Goal: Task Accomplishment & Management: Use online tool/utility

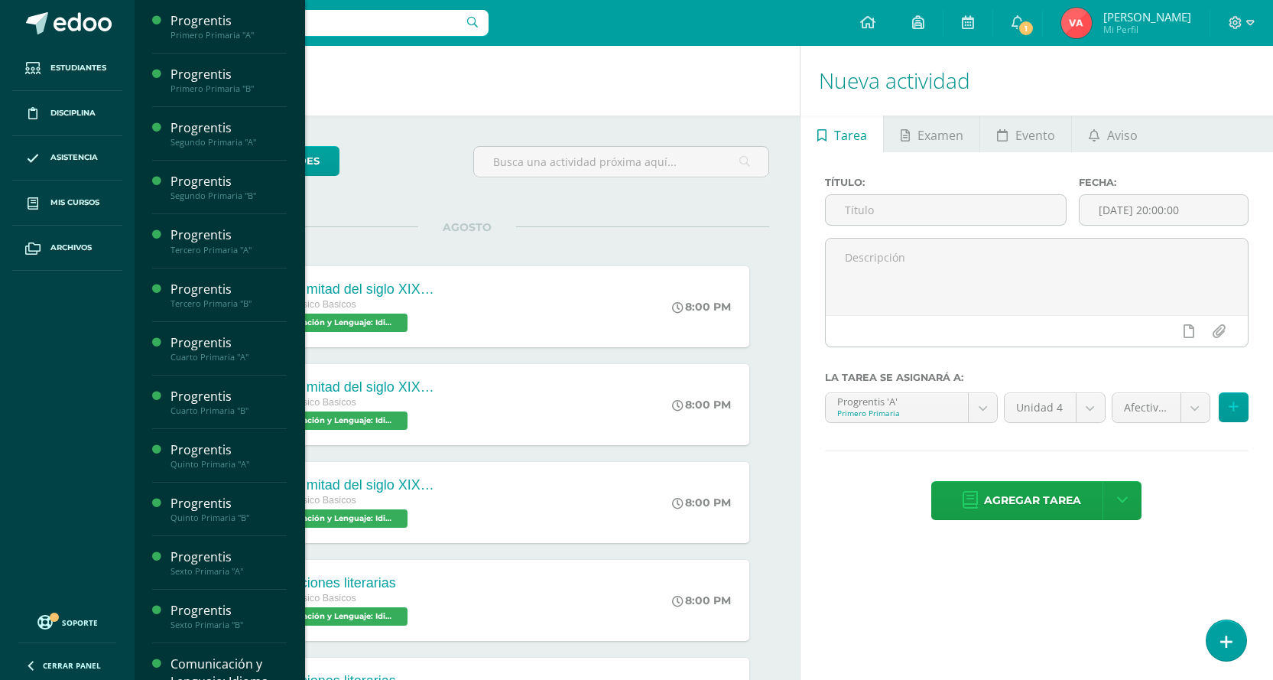
scroll to position [153, 0]
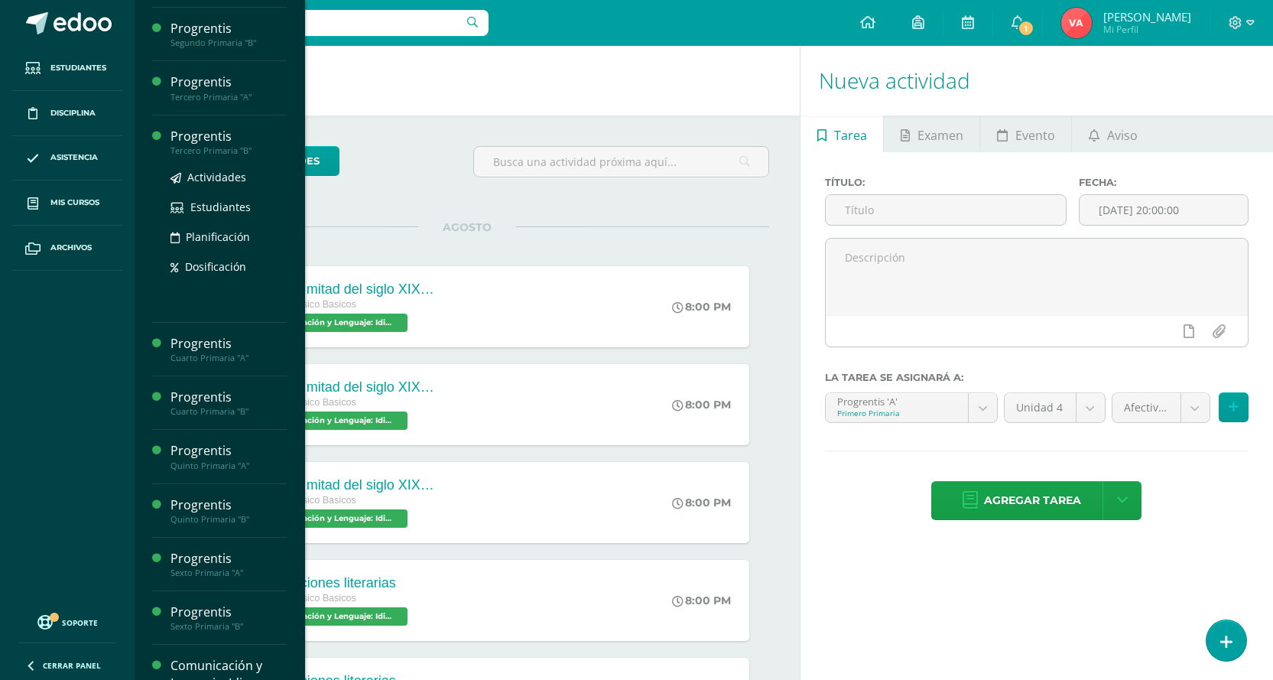
click at [229, 145] on div "Tercero Primaria "B"" at bounding box center [228, 150] width 116 height 11
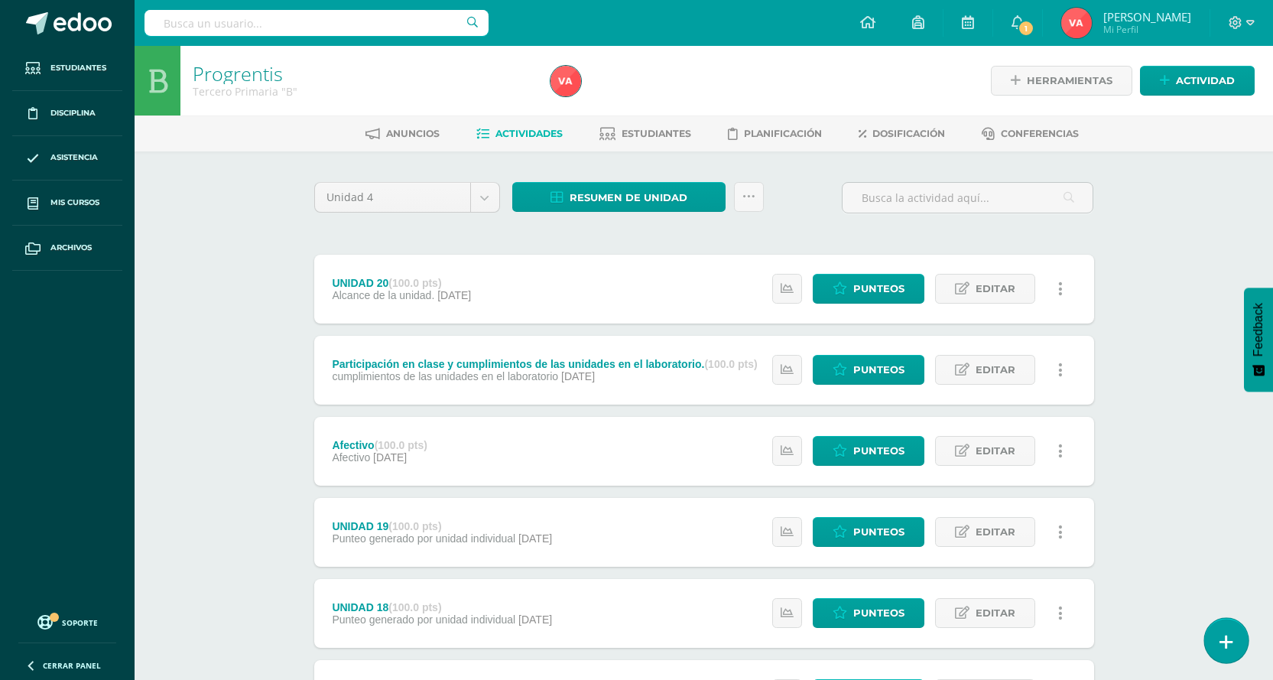
click at [1219, 644] on link at bounding box center [1226, 640] width 44 height 44
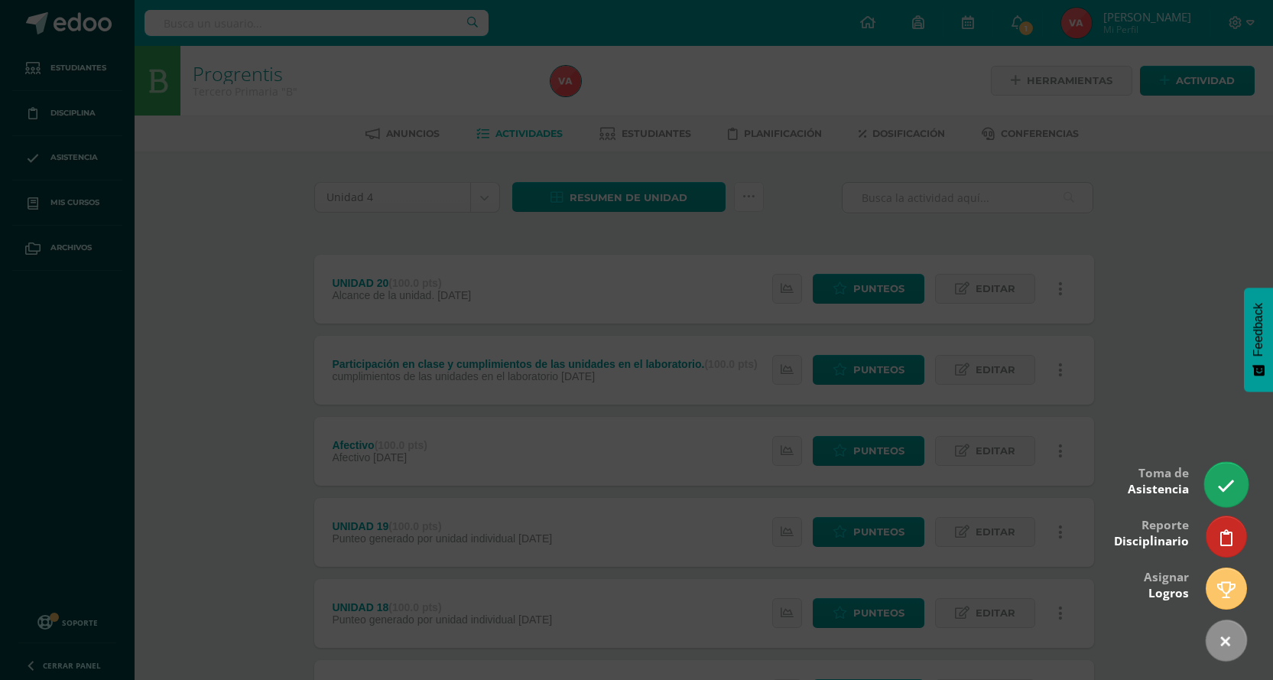
click at [1229, 487] on icon at bounding box center [1226, 486] width 18 height 18
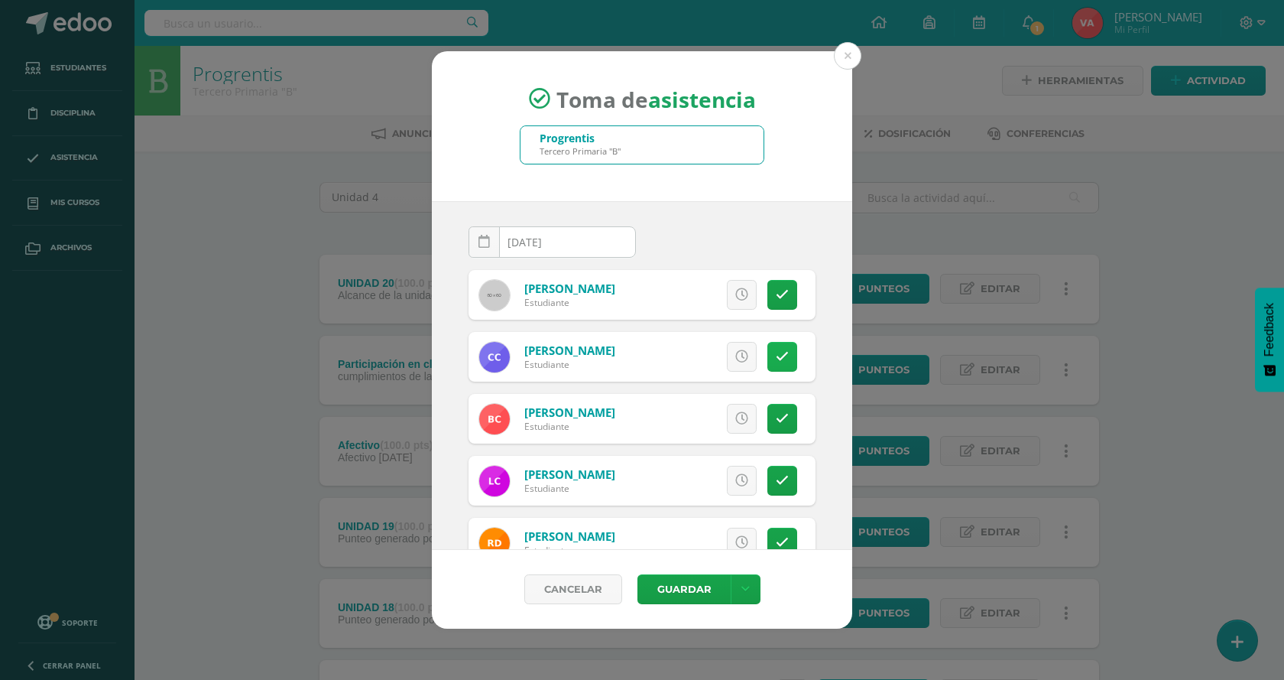
click at [776, 355] on icon at bounding box center [782, 356] width 13 height 13
click at [776, 484] on icon at bounding box center [782, 480] width 13 height 13
click at [776, 484] on link at bounding box center [783, 481] width 30 height 30
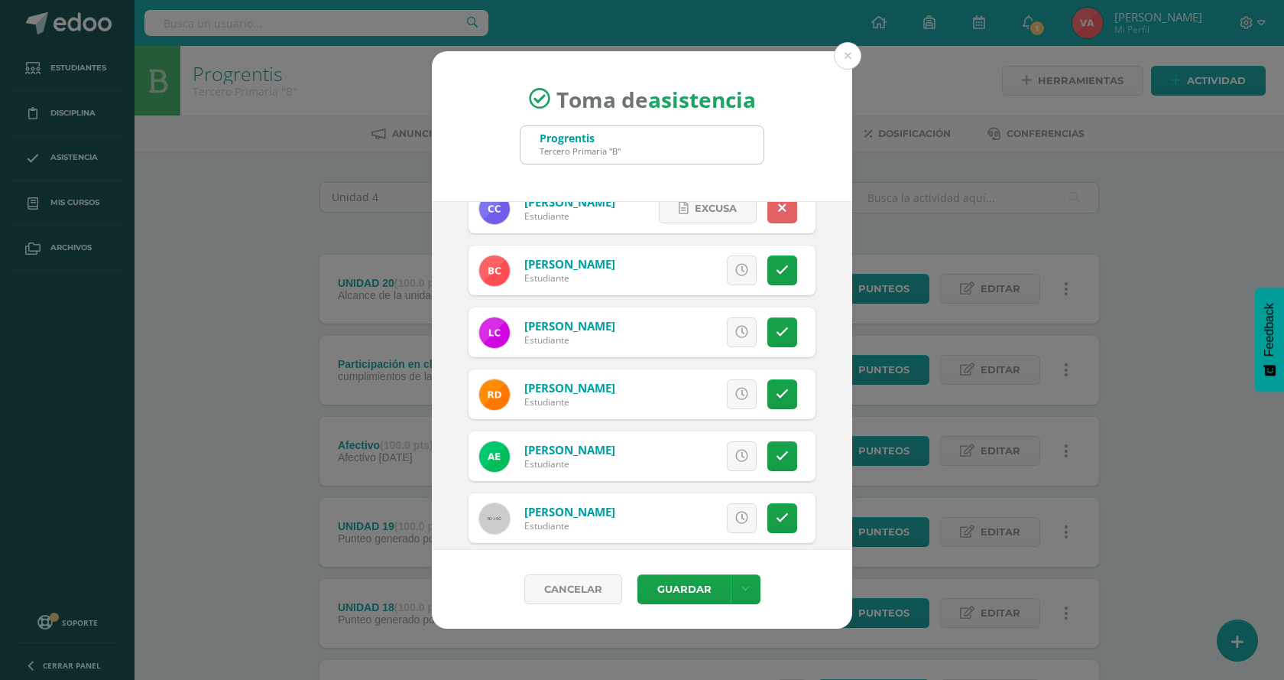
scroll to position [153, 0]
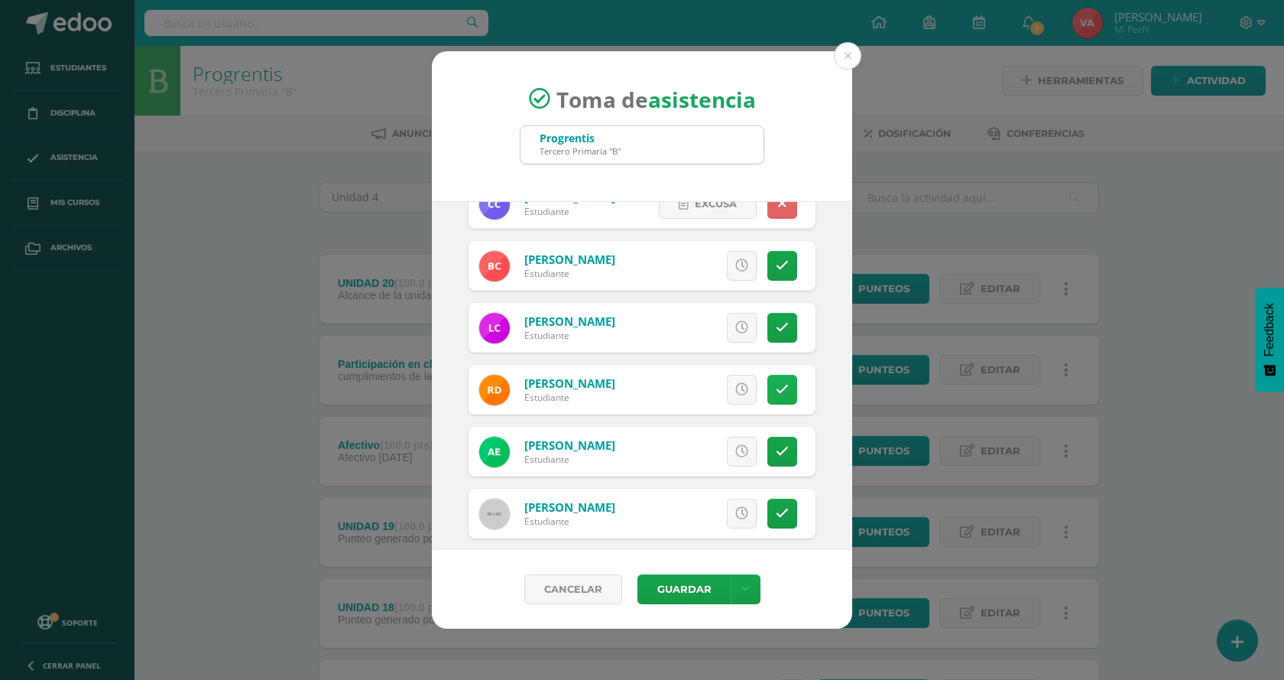
click at [776, 385] on icon at bounding box center [782, 389] width 13 height 13
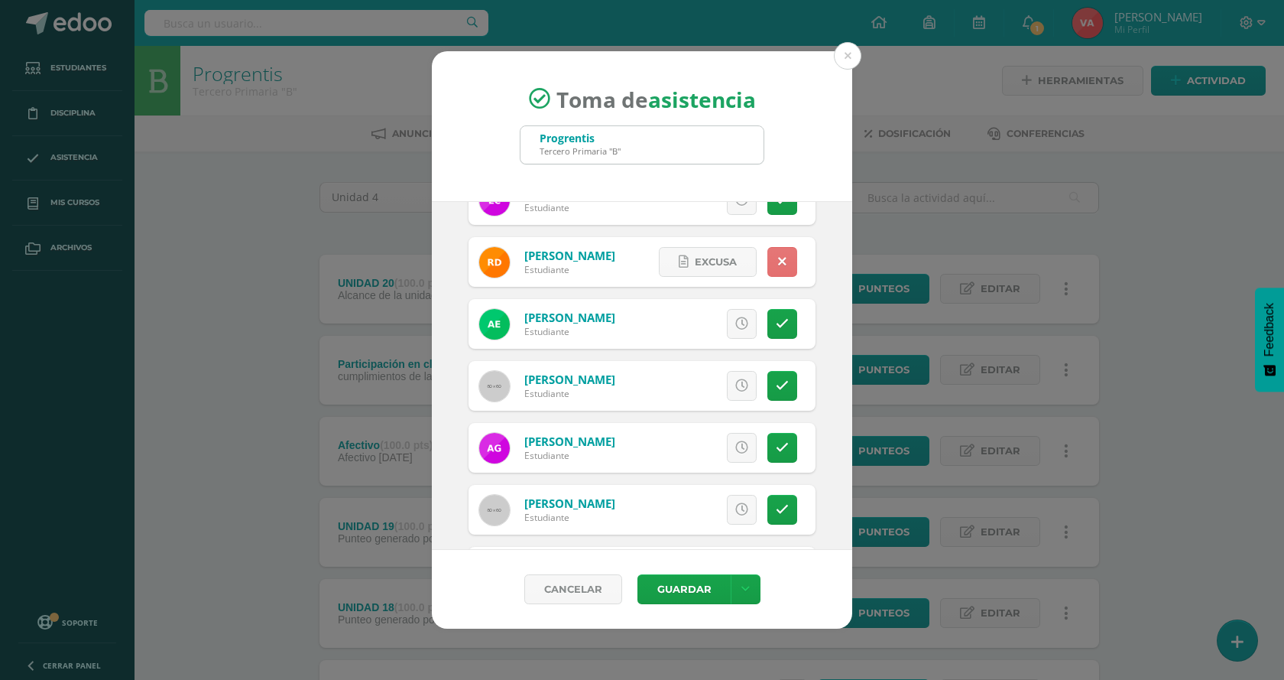
scroll to position [306, 0]
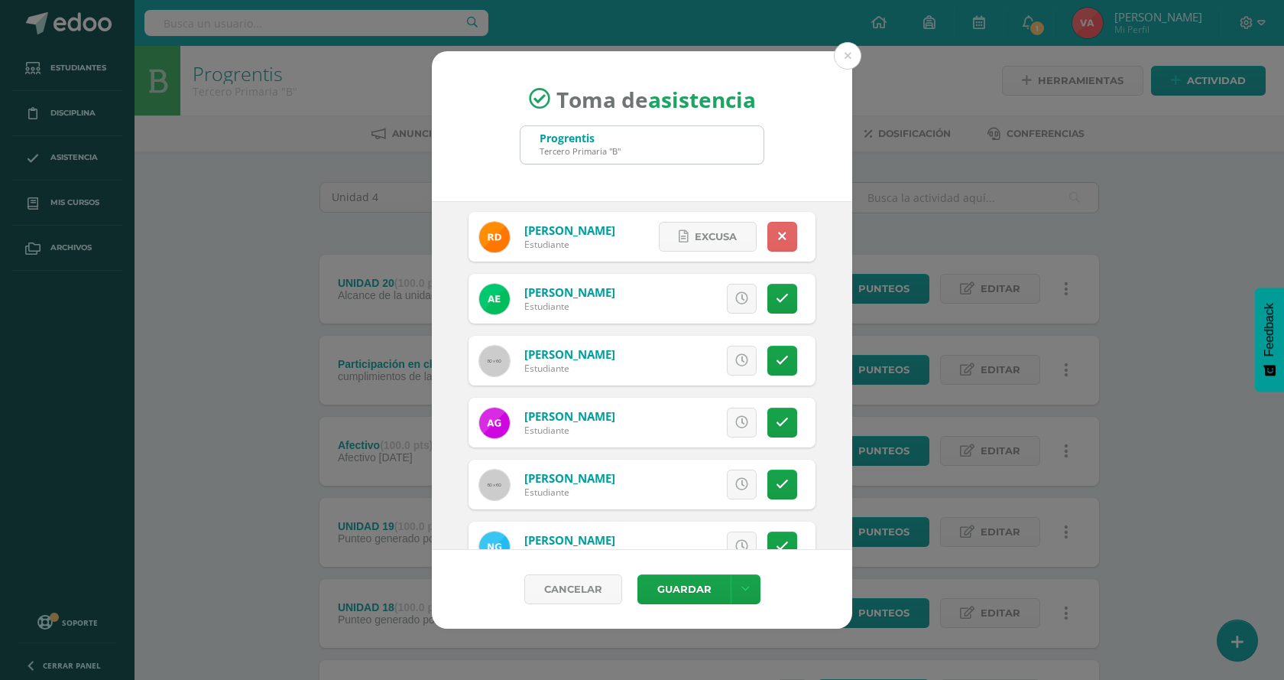
click at [777, 337] on div "Excusa Detalles sobre excusa: Añadir excusa a todas las inasistencias del día C…" at bounding box center [706, 361] width 220 height 50
click at [776, 365] on icon at bounding box center [782, 360] width 13 height 13
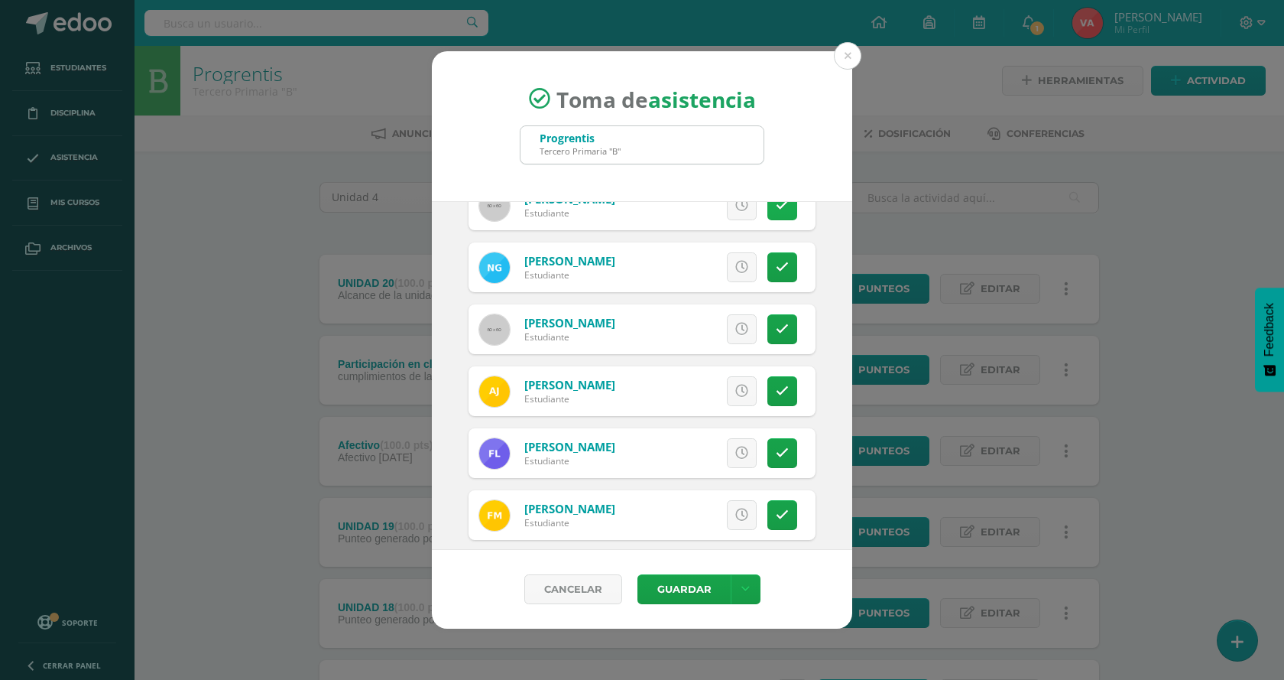
scroll to position [612, 0]
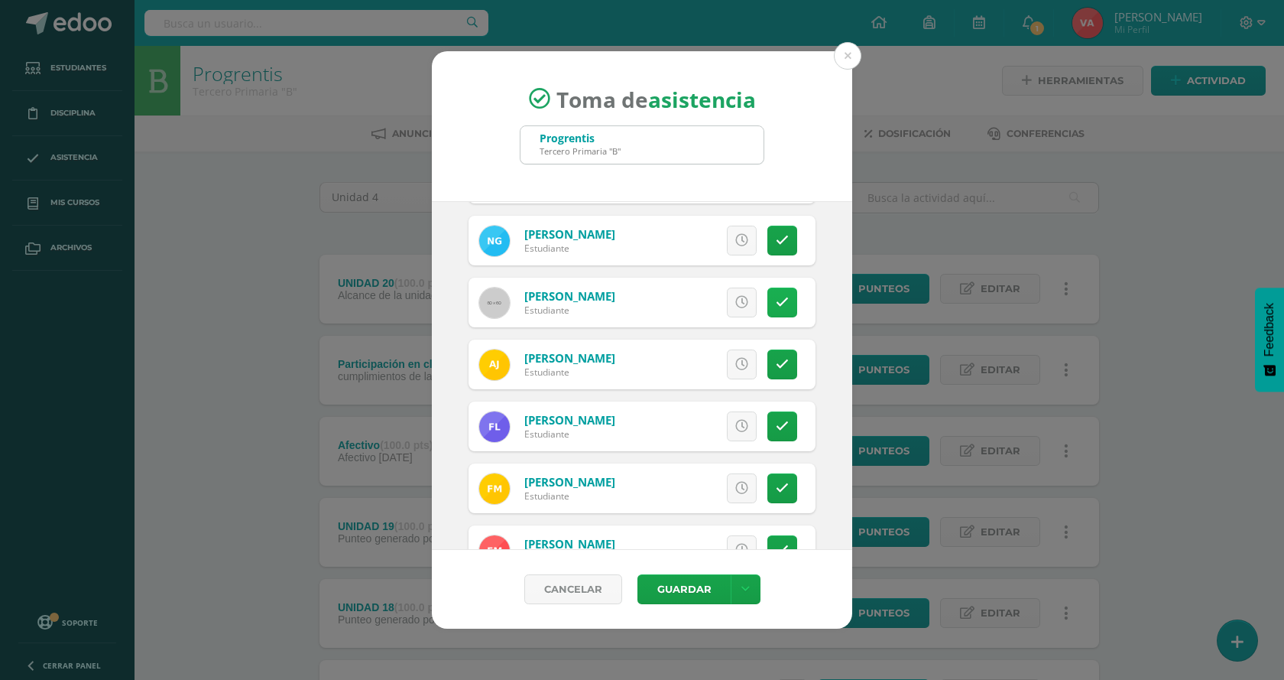
click at [776, 301] on icon at bounding box center [782, 302] width 13 height 13
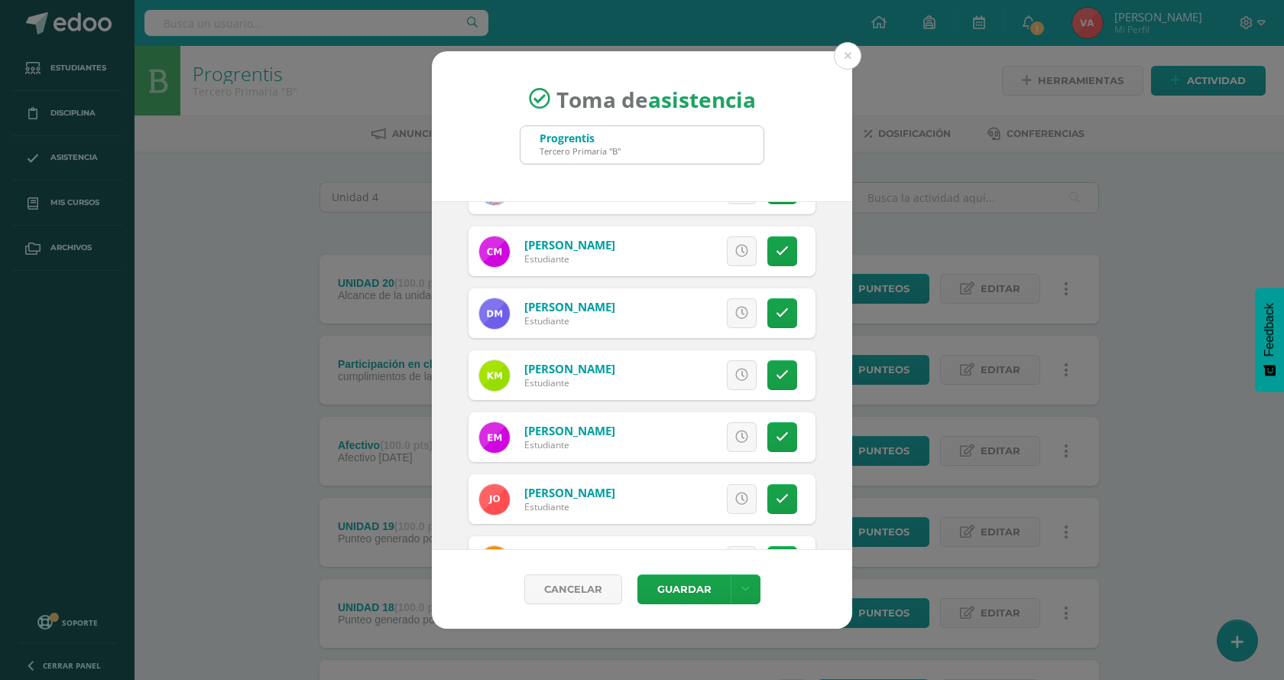
scroll to position [1070, 0]
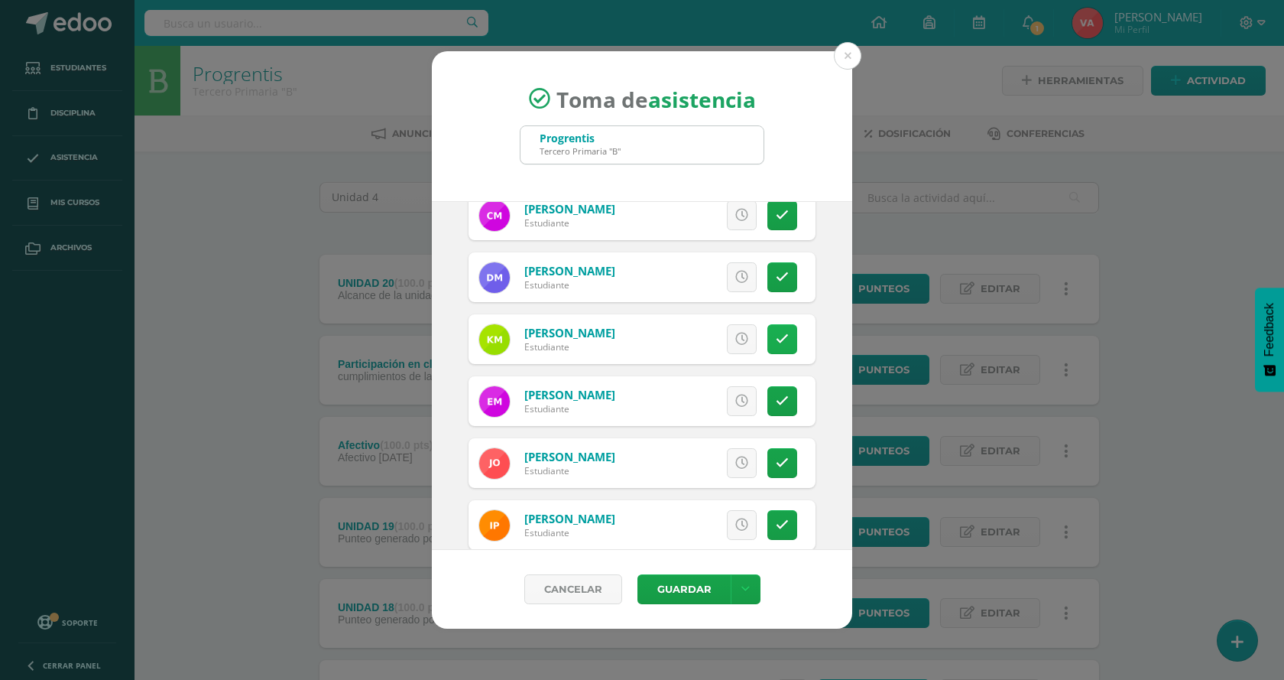
click at [768, 353] on link at bounding box center [783, 339] width 30 height 30
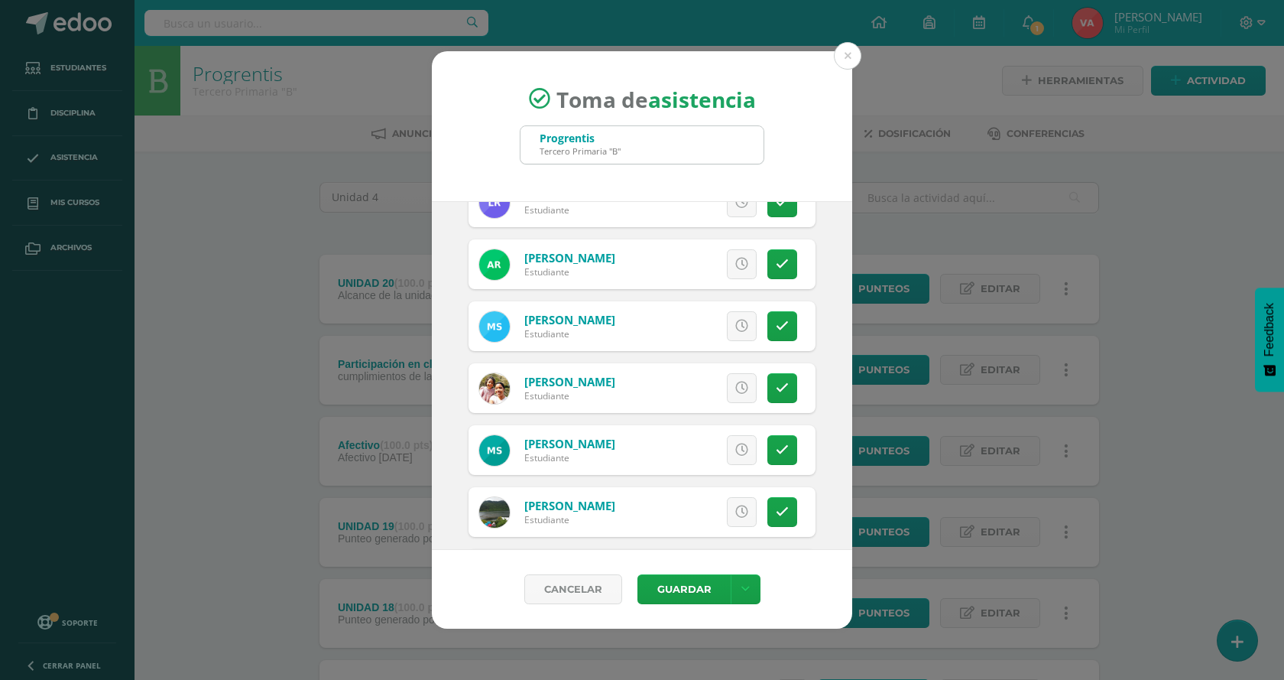
scroll to position [1605, 0]
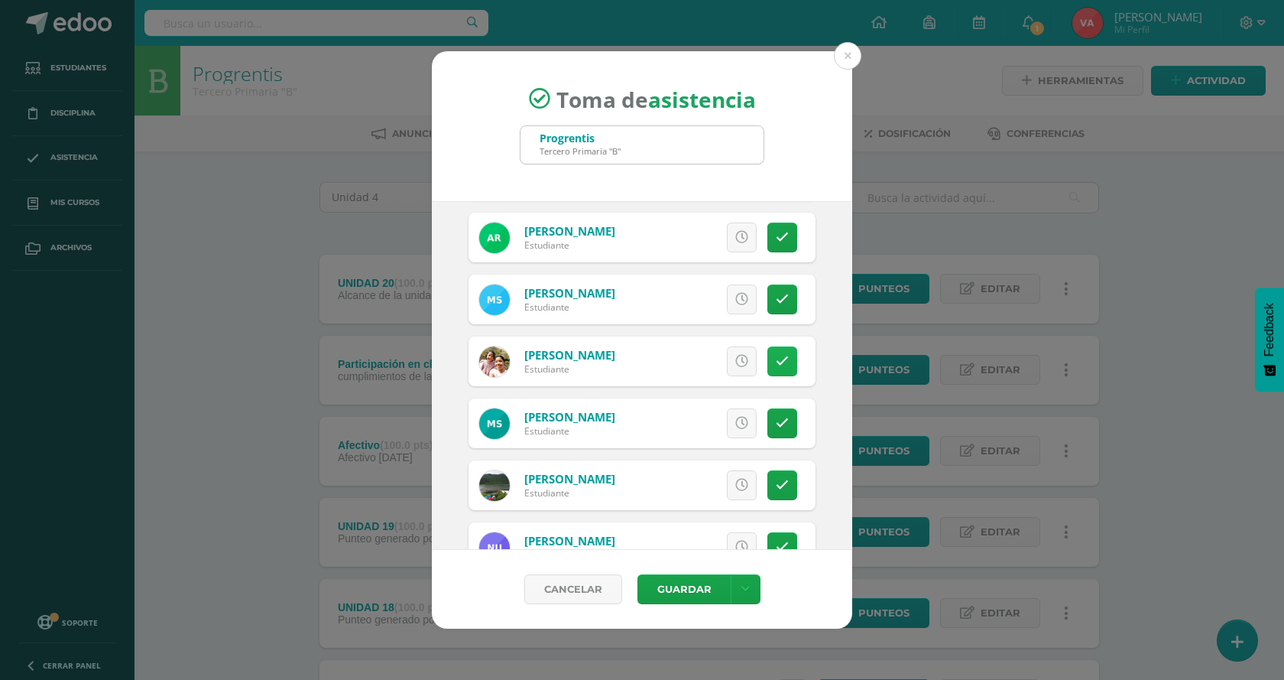
click at [776, 360] on icon at bounding box center [782, 361] width 13 height 13
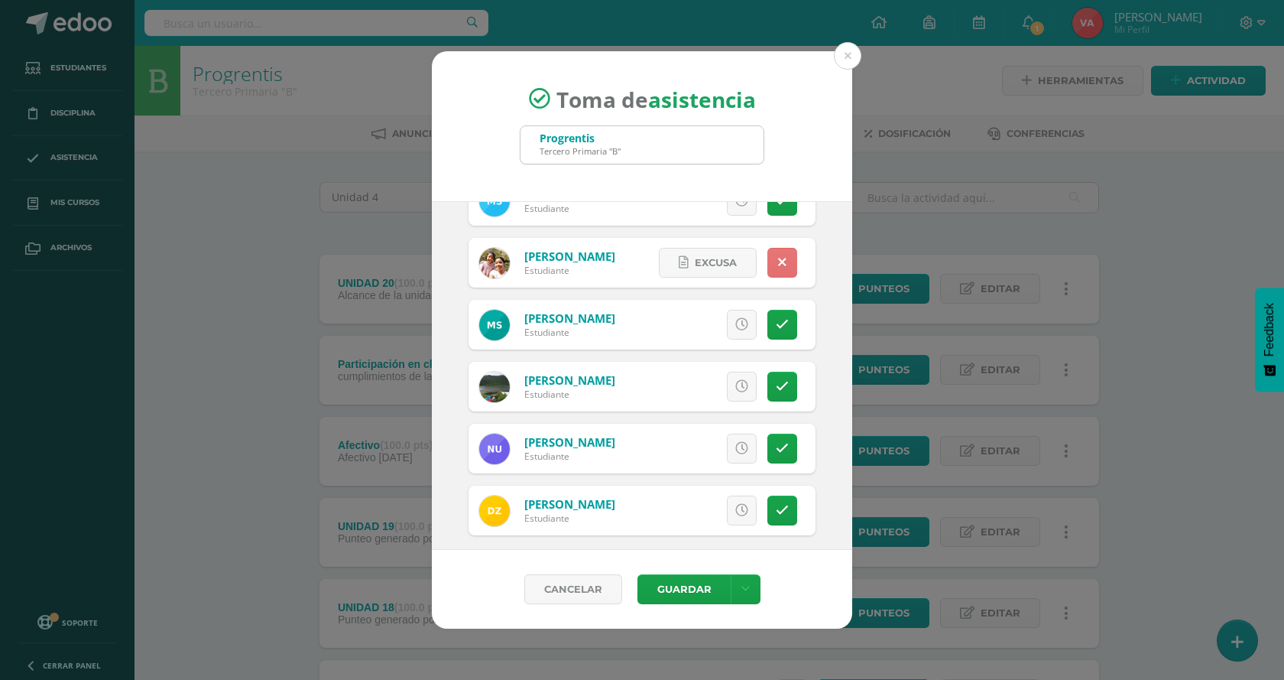
scroll to position [1715, 0]
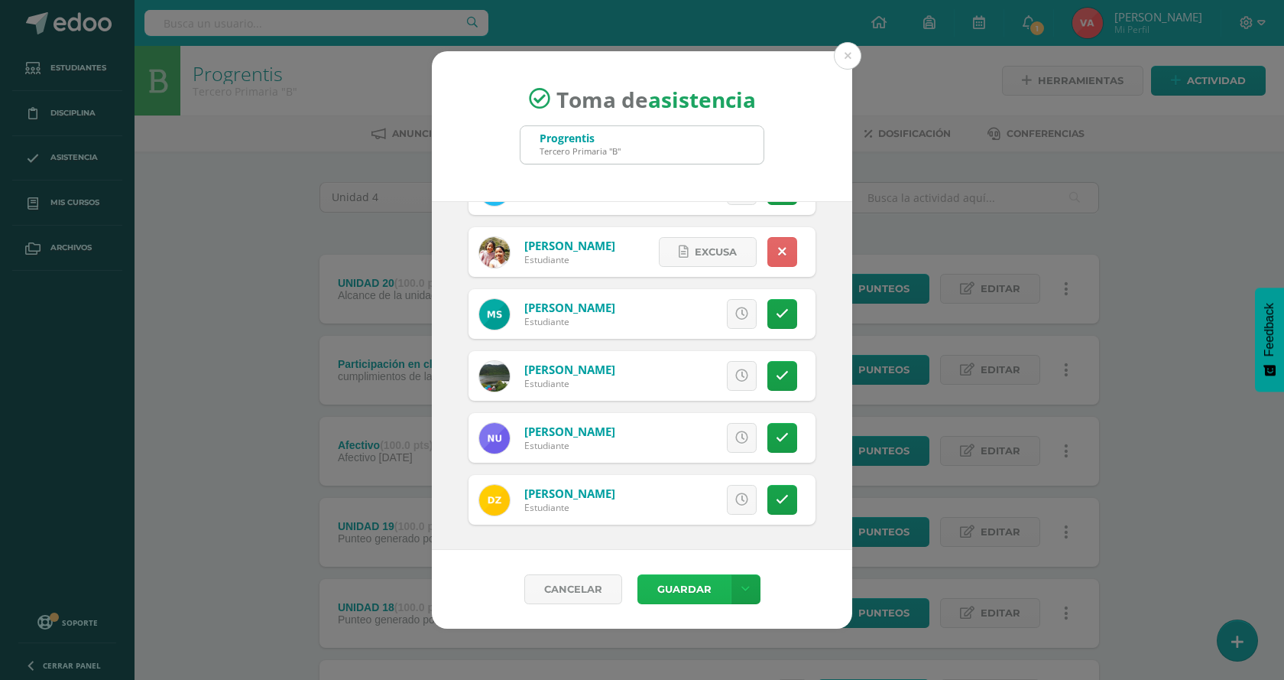
click at [677, 575] on button "Guardar" at bounding box center [684, 589] width 93 height 30
